Goal: Information Seeking & Learning: Learn about a topic

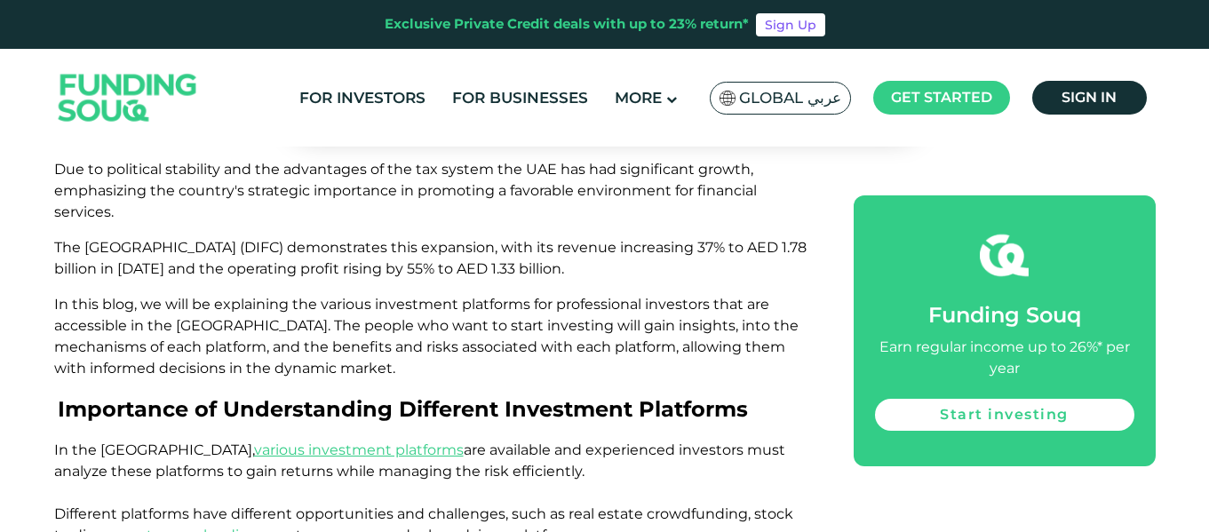
scroll to position [983, 0]
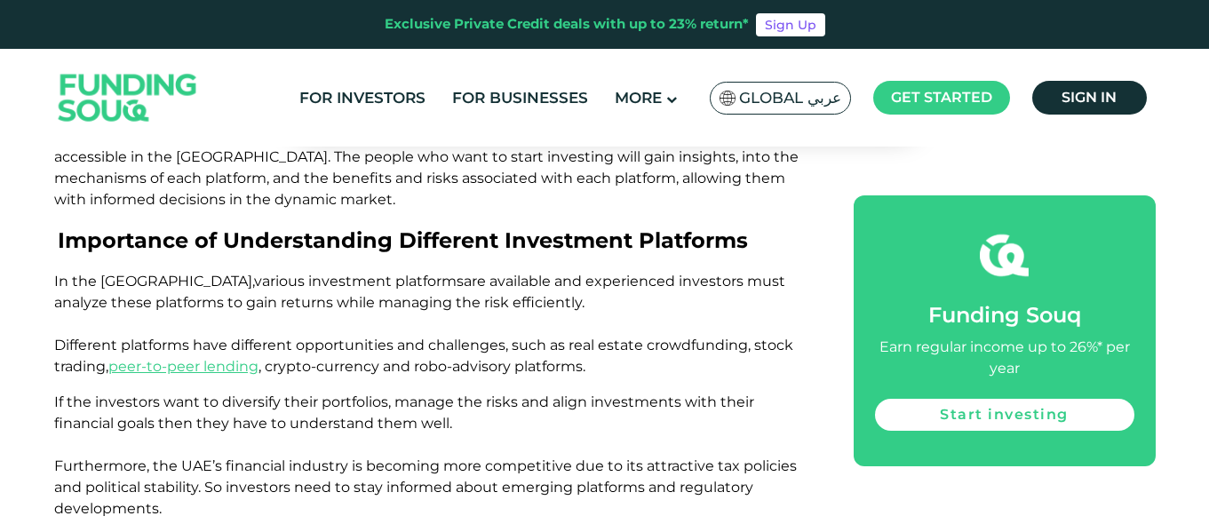
click at [254, 273] on link "various investment platforms" at bounding box center [359, 281] width 210 height 17
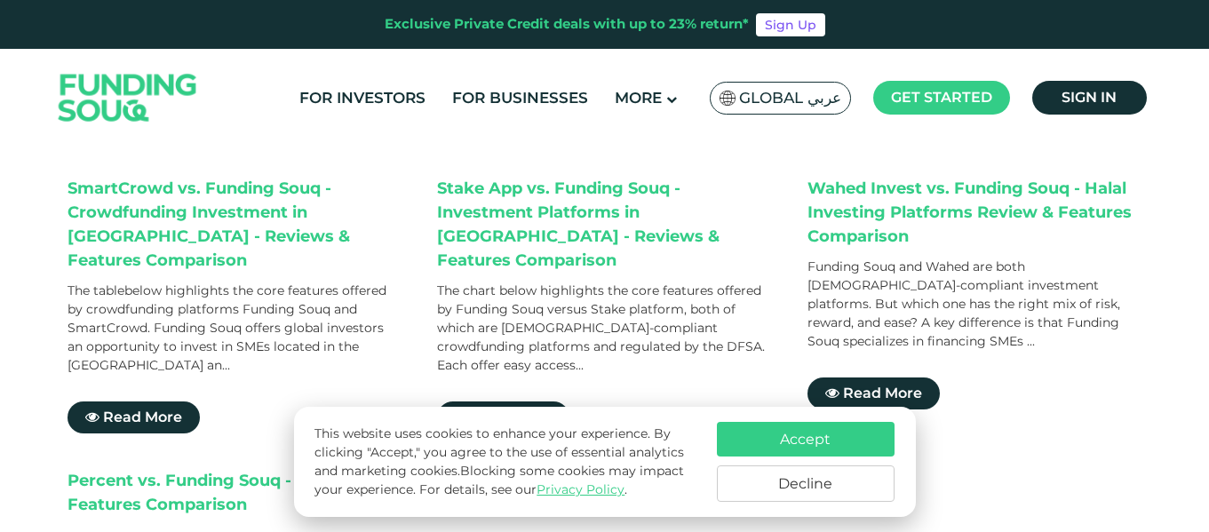
scroll to position [243, 0]
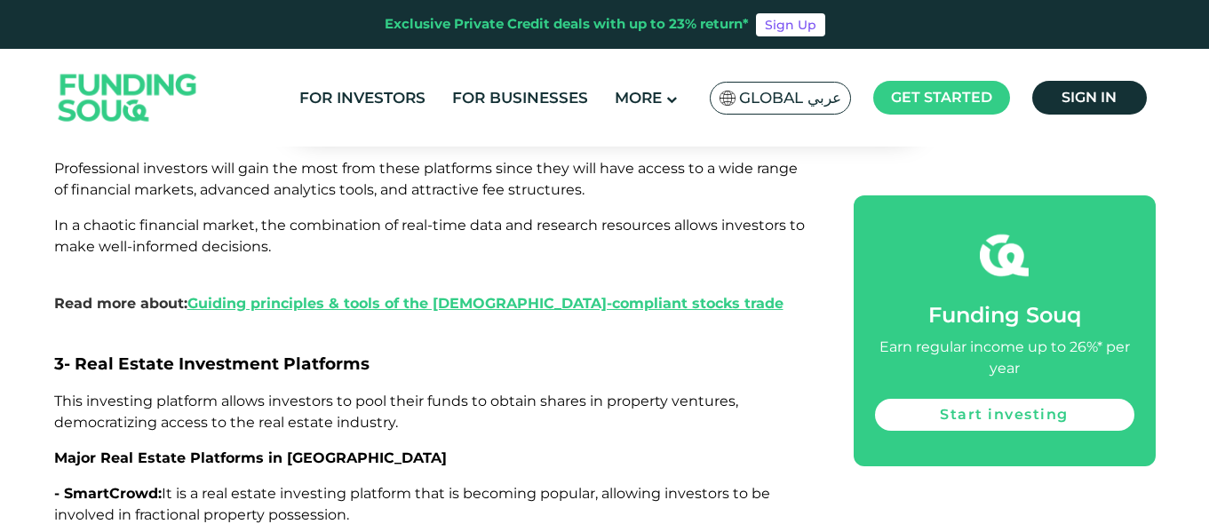
scroll to position [2982, 0]
